Goal: Transaction & Acquisition: Purchase product/service

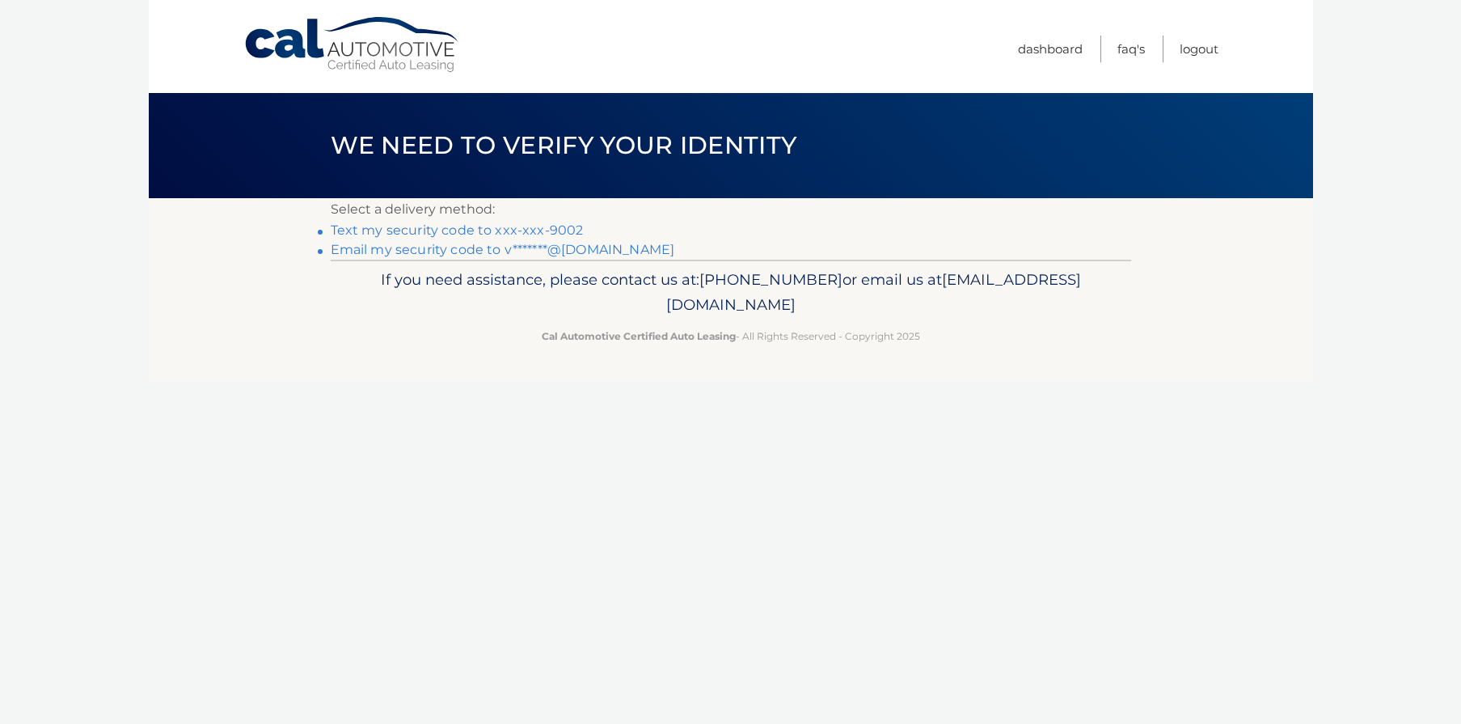
click at [427, 231] on link "Text my security code to xxx-xxx-9002" at bounding box center [457, 229] width 253 height 15
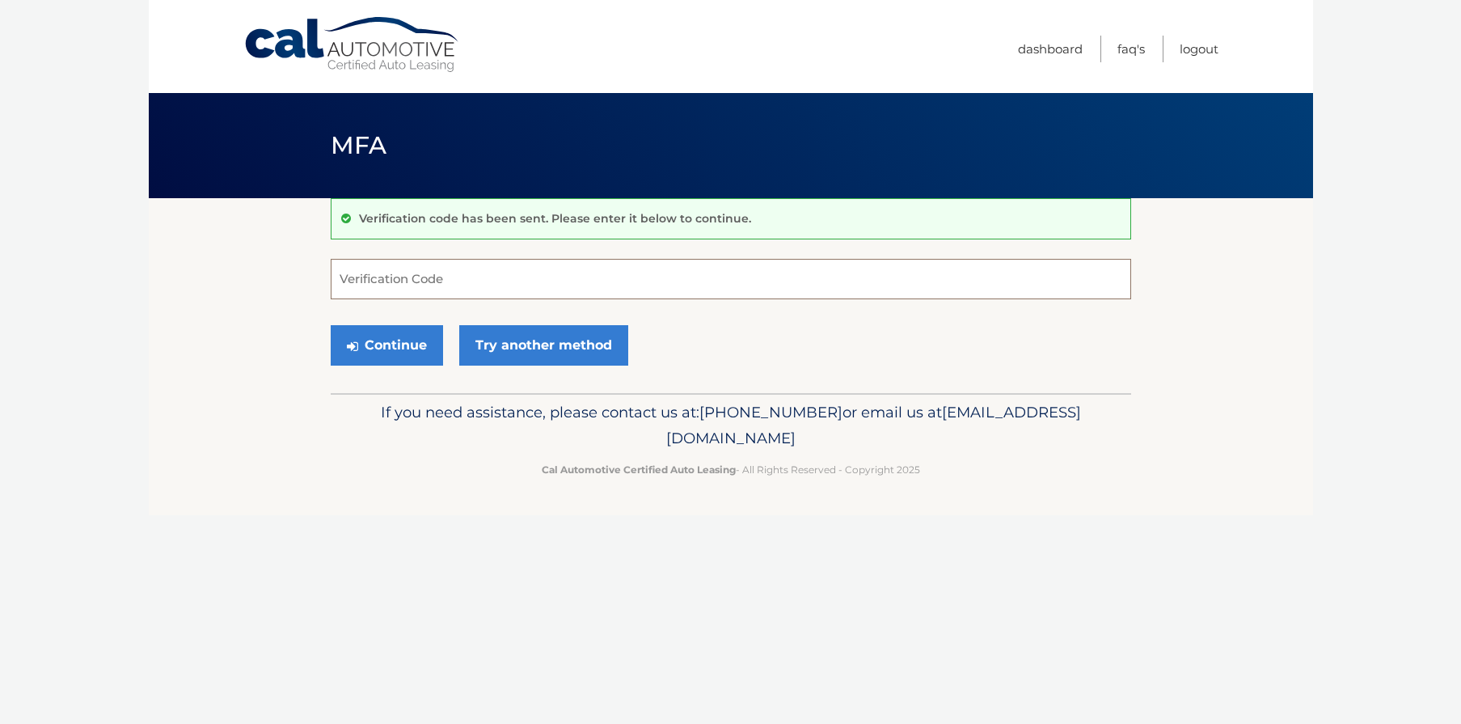
click at [459, 289] on input "Verification Code" at bounding box center [731, 279] width 800 height 40
type input "003897"
click at [384, 339] on button "Continue" at bounding box center [387, 345] width 112 height 40
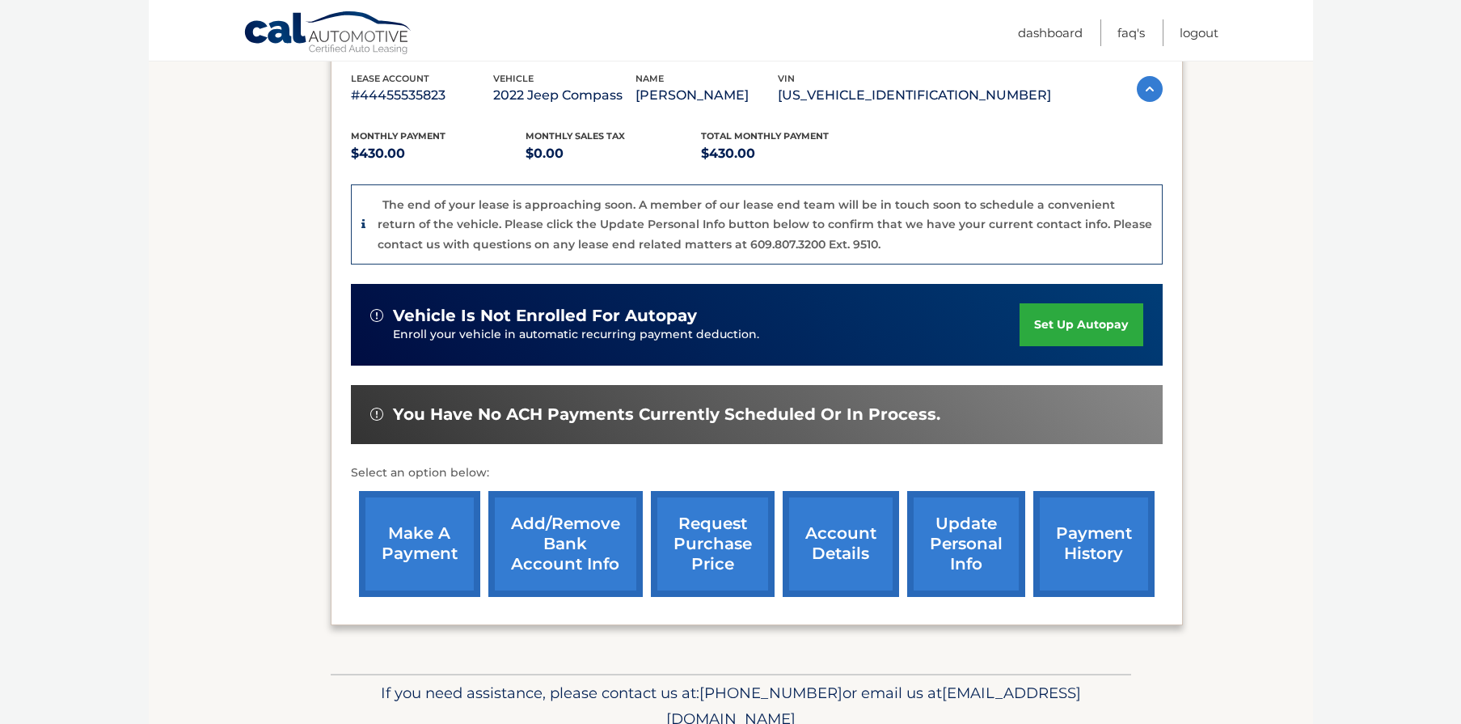
scroll to position [297, 0]
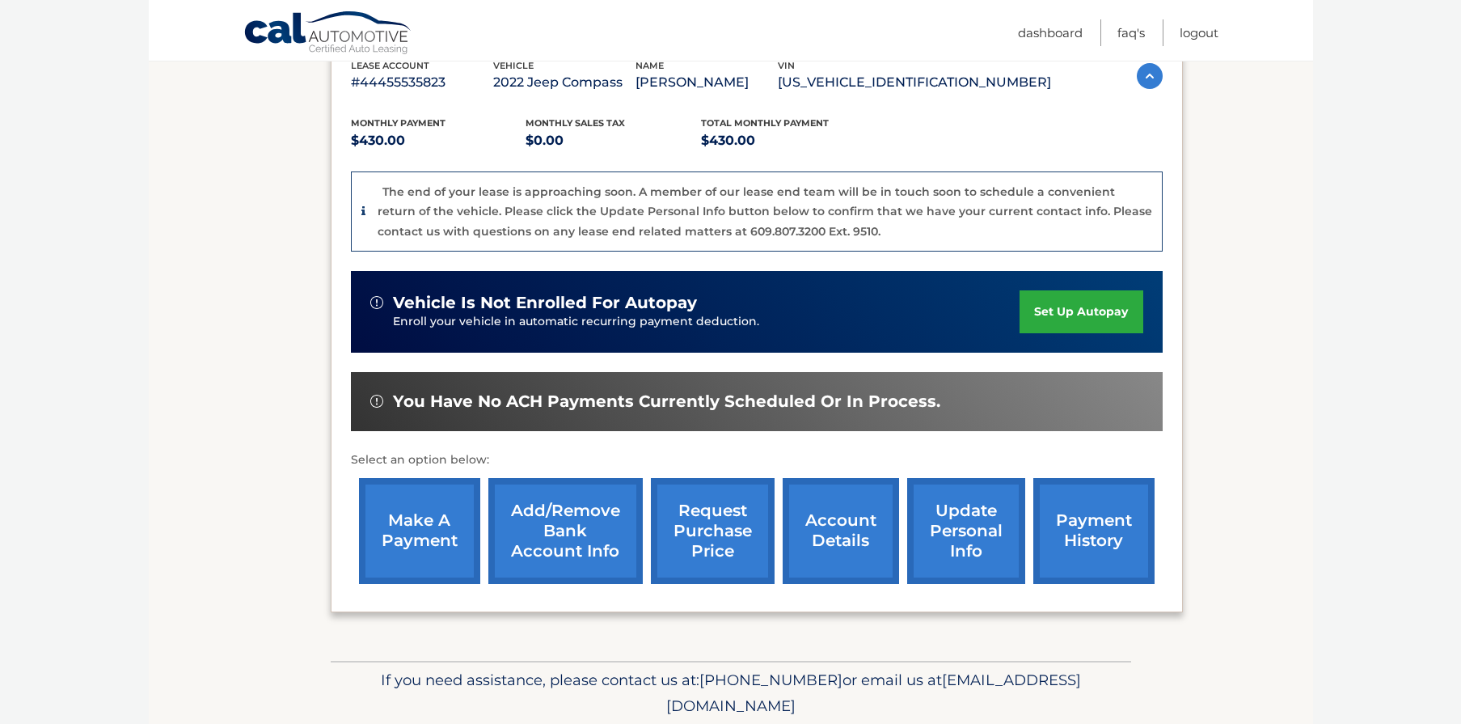
click at [411, 530] on link "make a payment" at bounding box center [419, 531] width 121 height 106
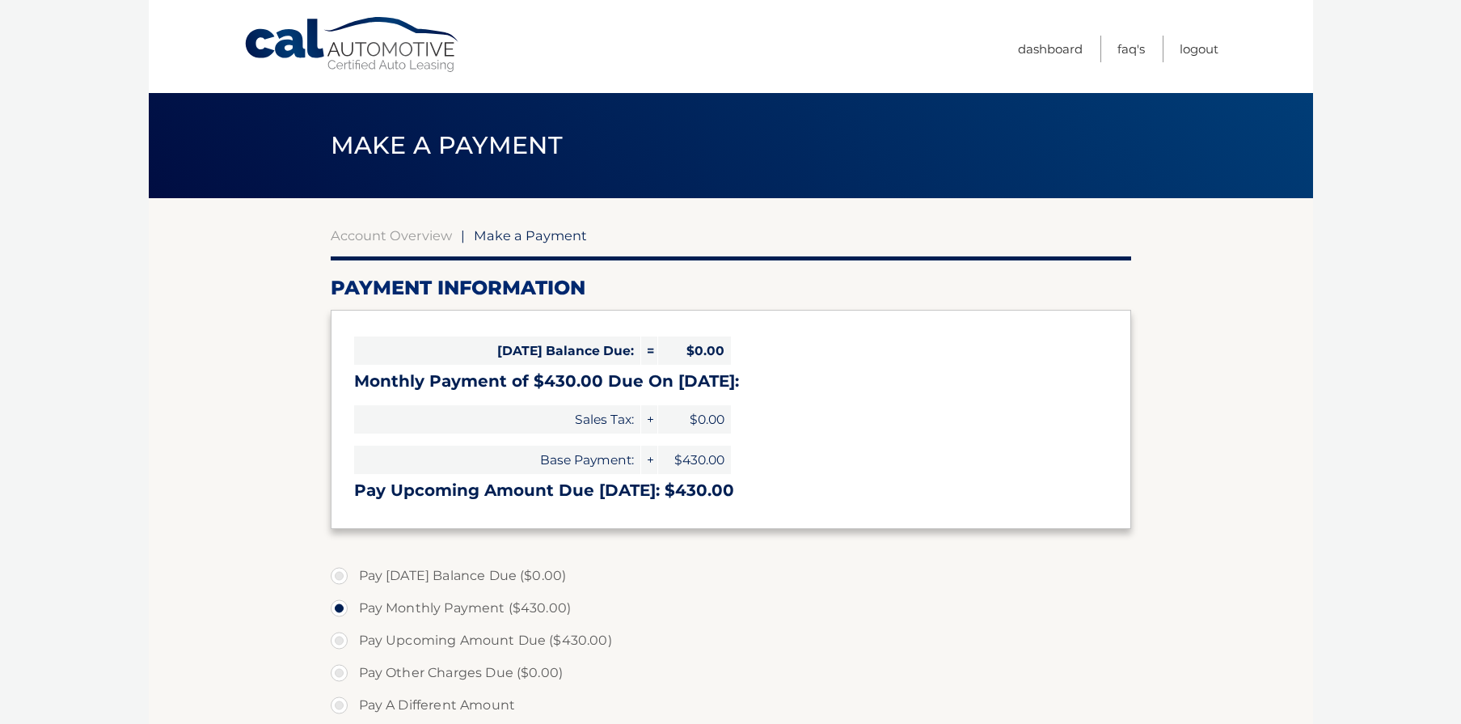
select select "YTg1ZDUyZjktYTkxZS00MDJjLTlhYTUtZjg2NGU2ZmRkYzU5"
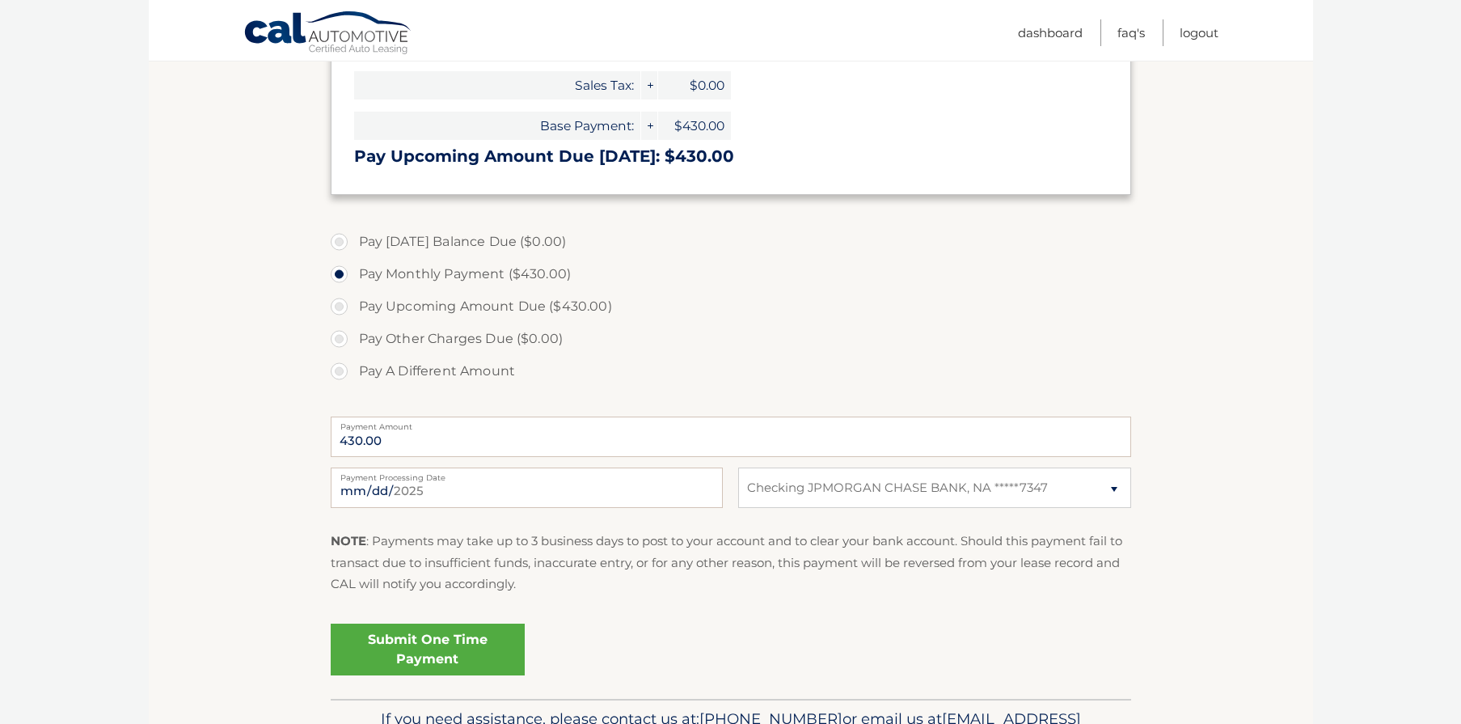
scroll to position [335, 0]
click at [694, 493] on input "[DATE]" at bounding box center [527, 486] width 392 height 40
type input "[DATE]"
click at [437, 639] on link "Submit One Time Payment" at bounding box center [428, 648] width 194 height 52
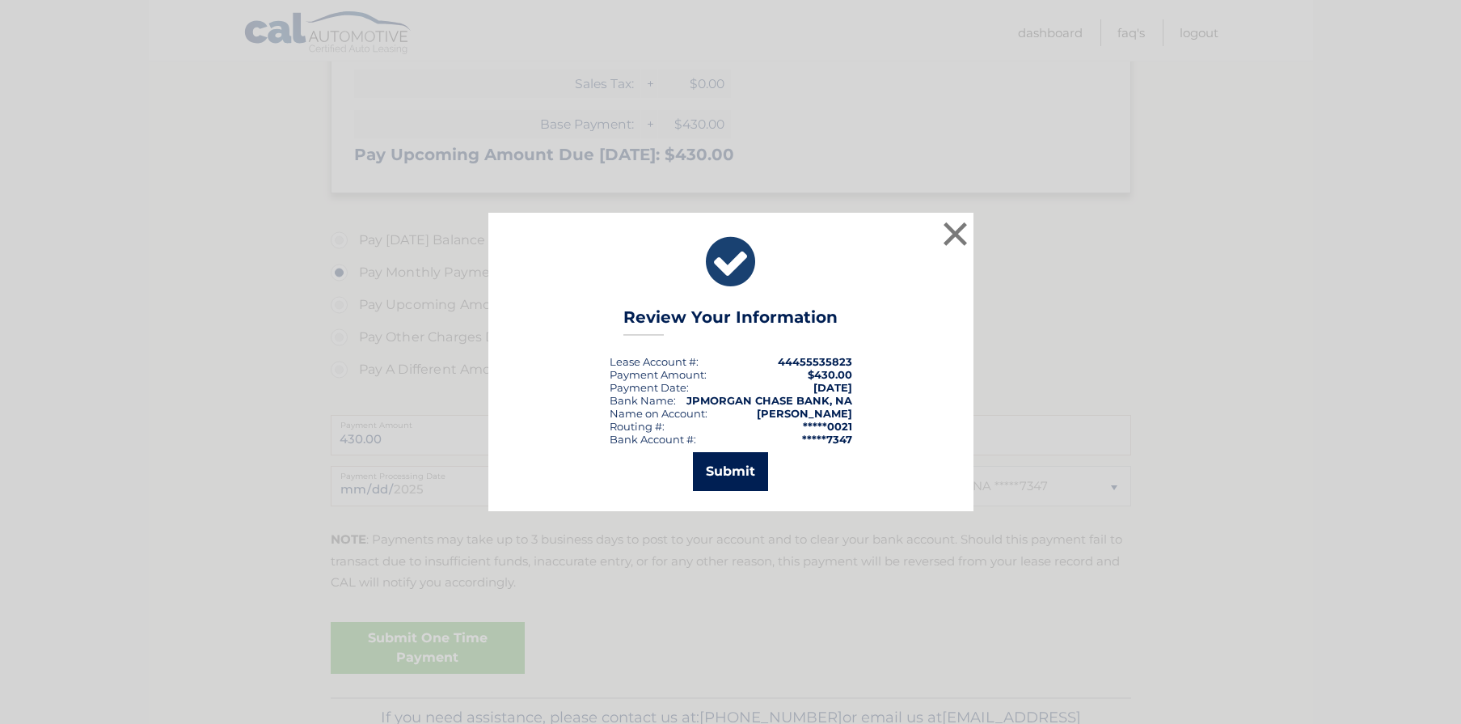
click at [731, 478] on button "Submit" at bounding box center [730, 471] width 75 height 39
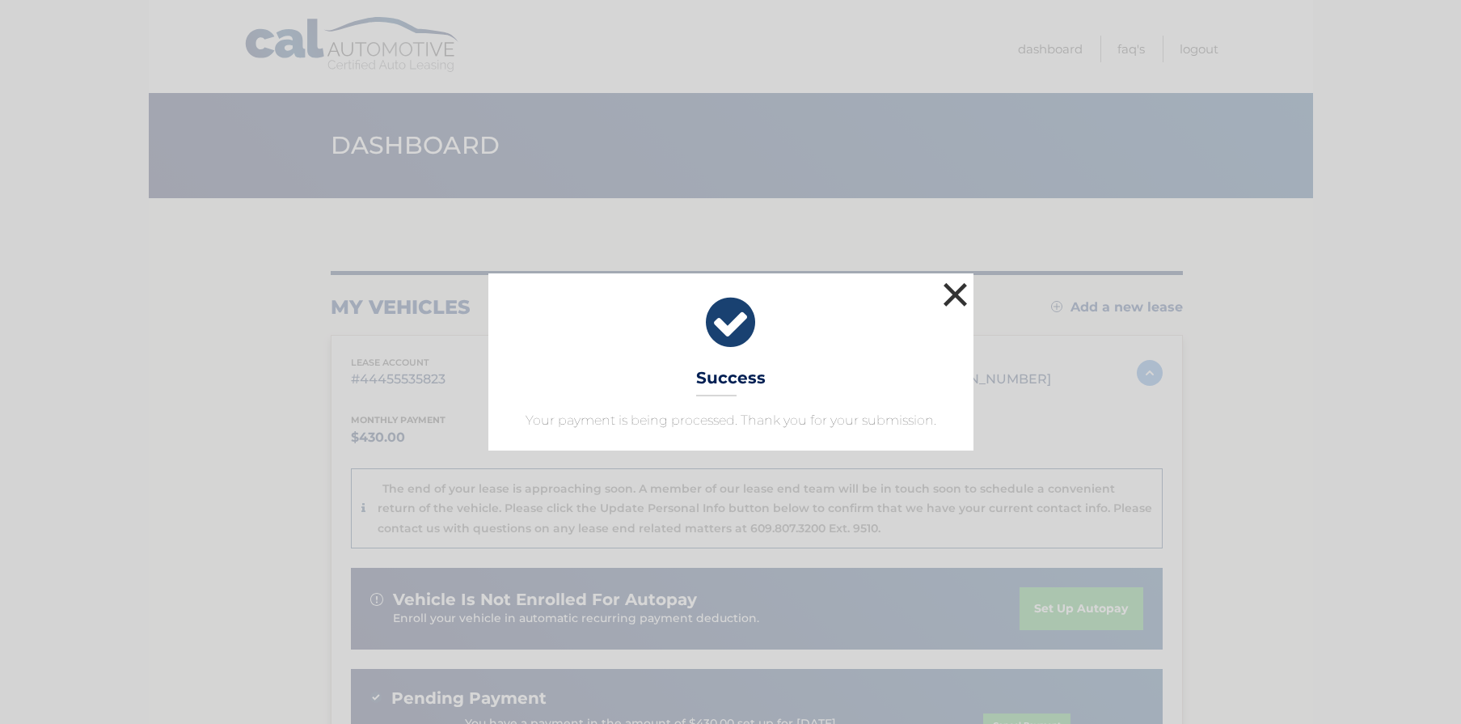
click at [957, 292] on button "×" at bounding box center [955, 294] width 32 height 32
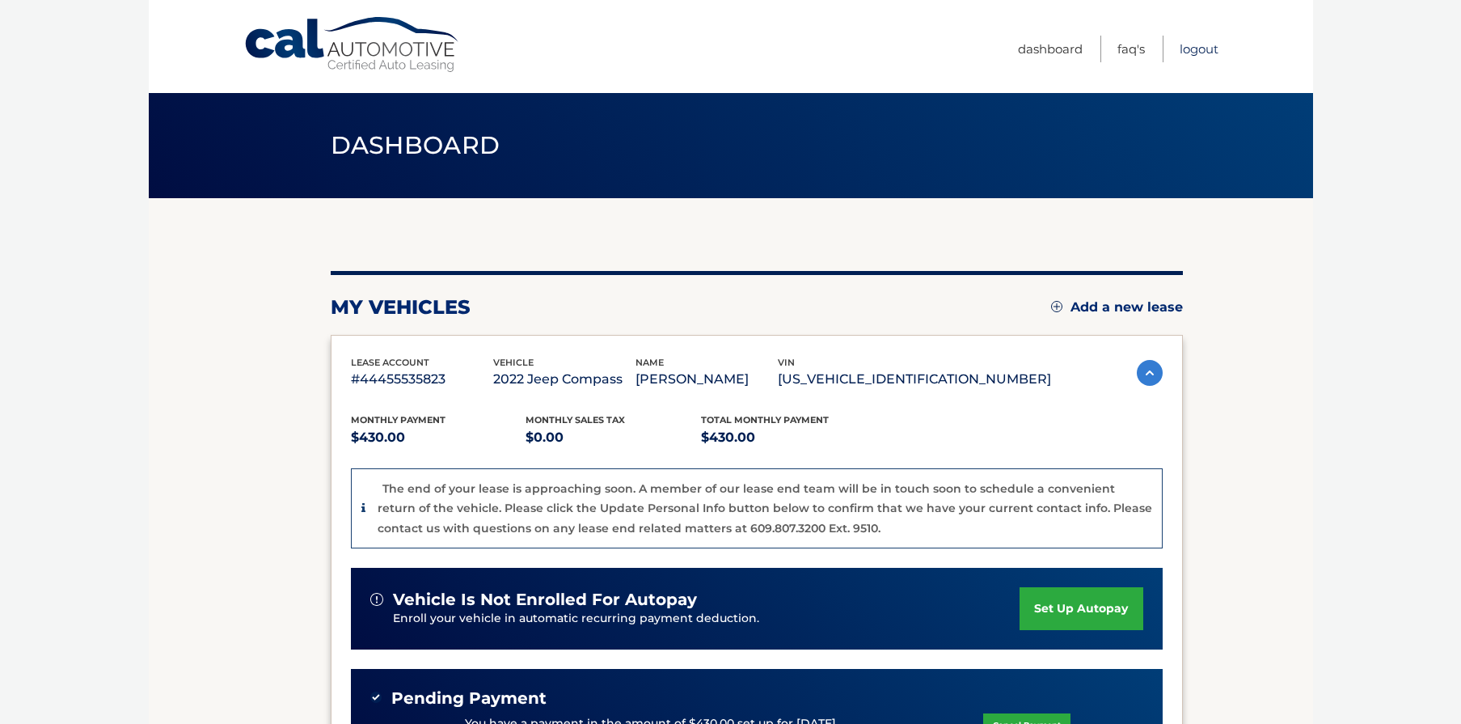
click at [1201, 46] on link "Logout" at bounding box center [1198, 49] width 39 height 27
